Goal: Task Accomplishment & Management: Manage account settings

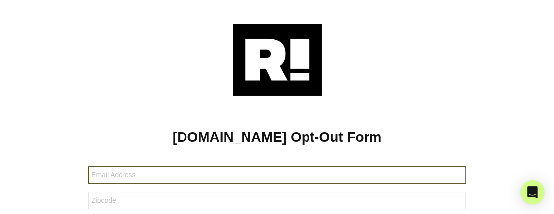
click at [177, 174] on input "text" at bounding box center [276, 175] width 377 height 17
type input "[EMAIL_ADDRESS][DOMAIN_NAME]"
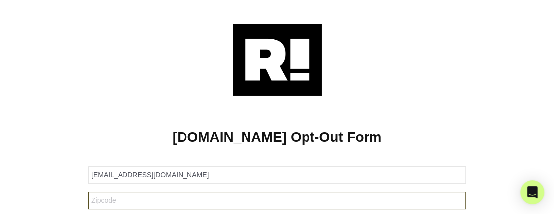
click at [167, 198] on input "text" at bounding box center [276, 200] width 377 height 17
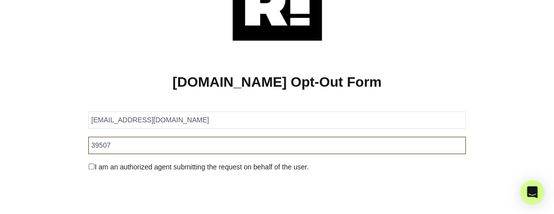
scroll to position [99, 0]
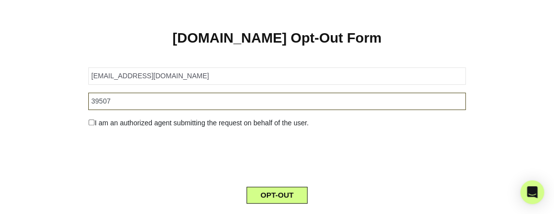
type input "39507"
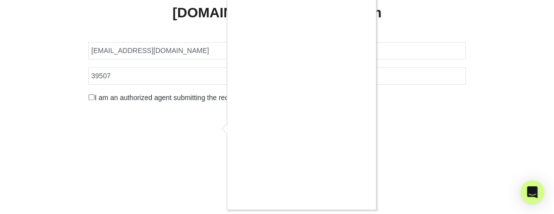
scroll to position [31, 0]
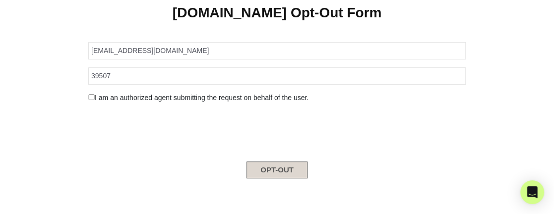
click at [292, 169] on button "OPT-OUT" at bounding box center [276, 170] width 61 height 17
